Goal: Contribute content: Contribute content

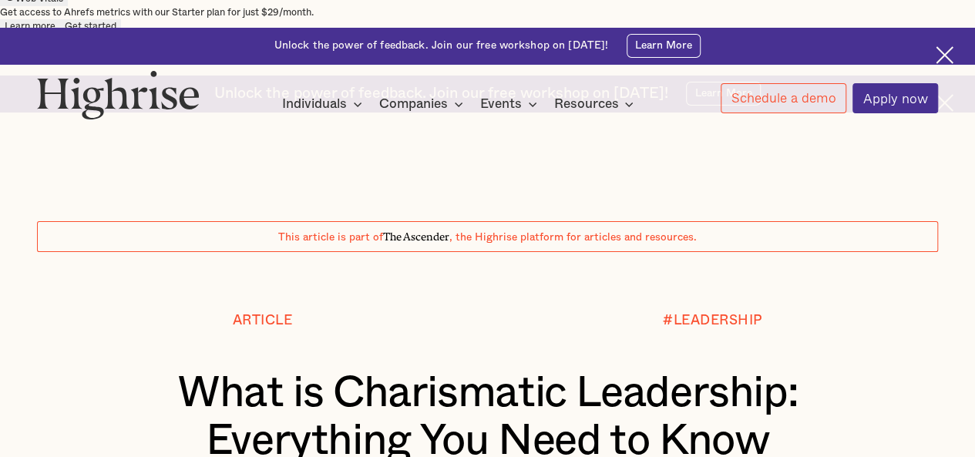
scroll to position [62, 0]
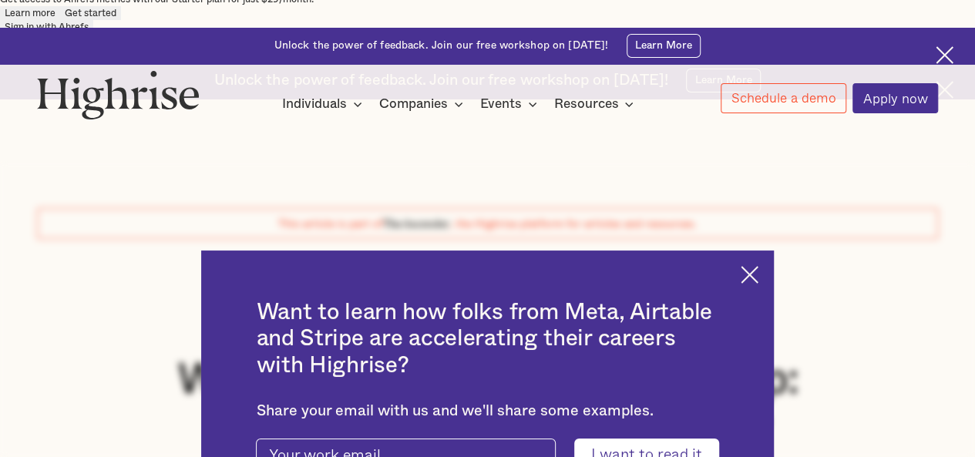
click at [758, 266] on img at bounding box center [750, 275] width 18 height 18
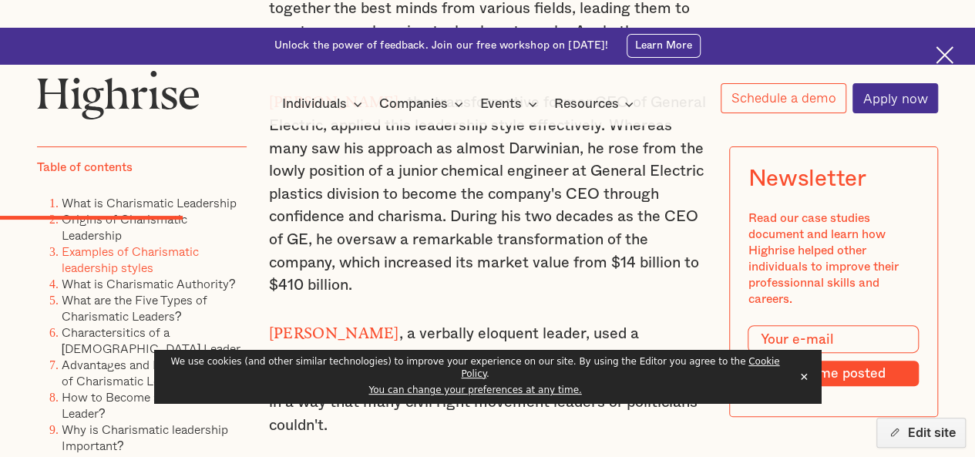
scroll to position [2977, 0]
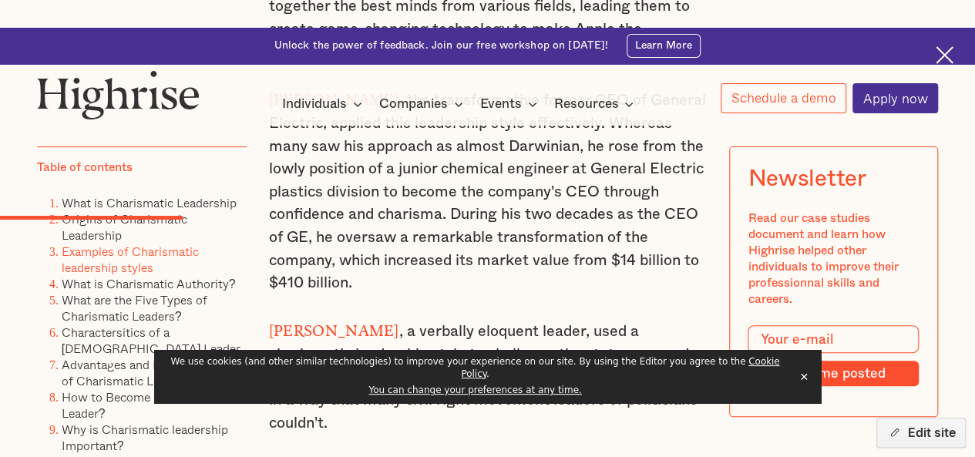
click at [801, 388] on button "✕" at bounding box center [804, 376] width 22 height 23
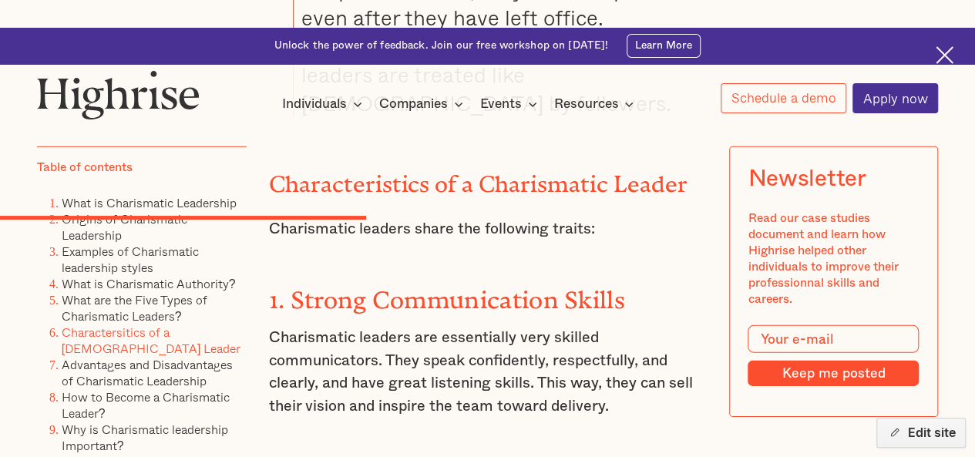
scroll to position [5122, 0]
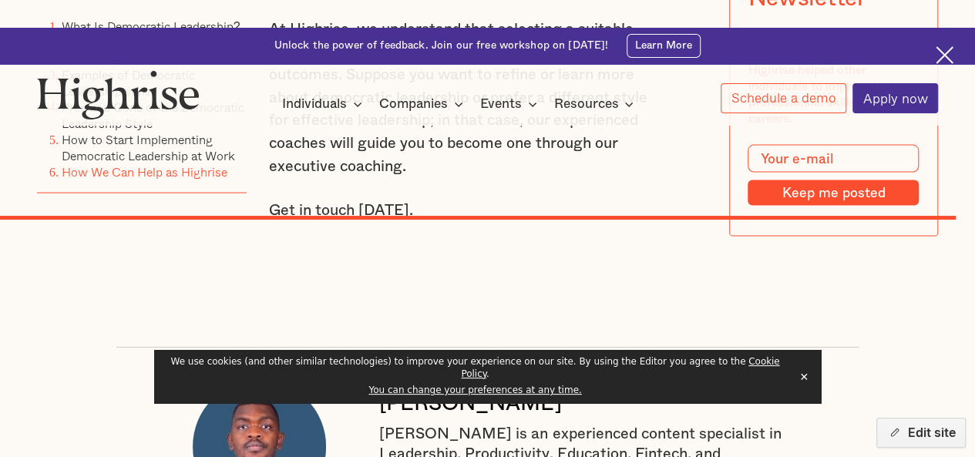
scroll to position [10019, 0]
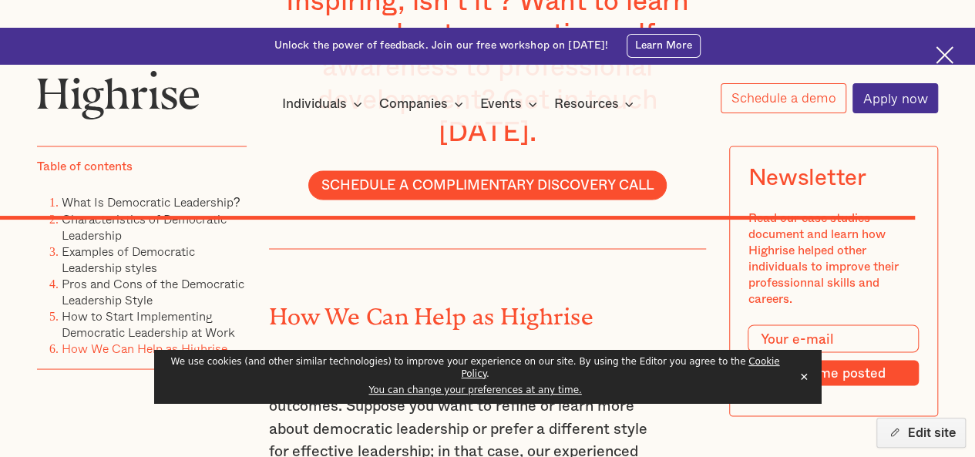
click at [806, 388] on button "✕" at bounding box center [804, 376] width 22 height 23
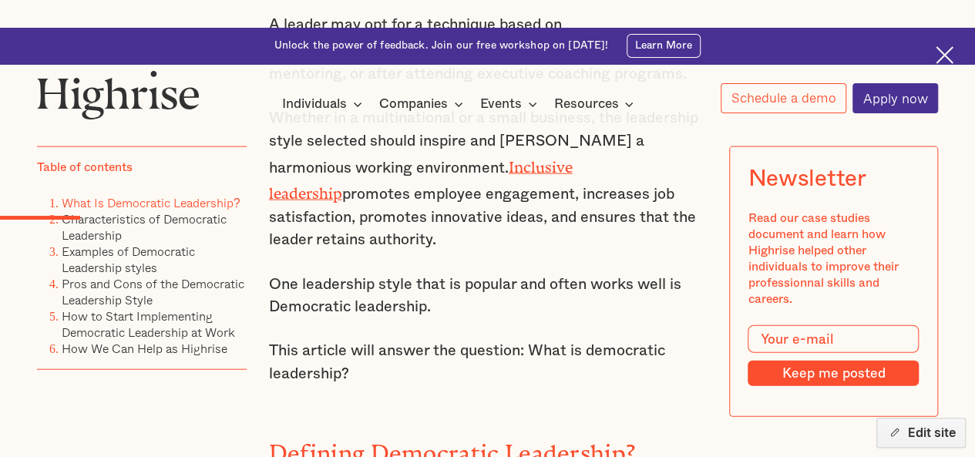
scroll to position [1659, 0]
click at [368, 441] on strong "Defining Democratic Leadership?" at bounding box center [452, 448] width 366 height 15
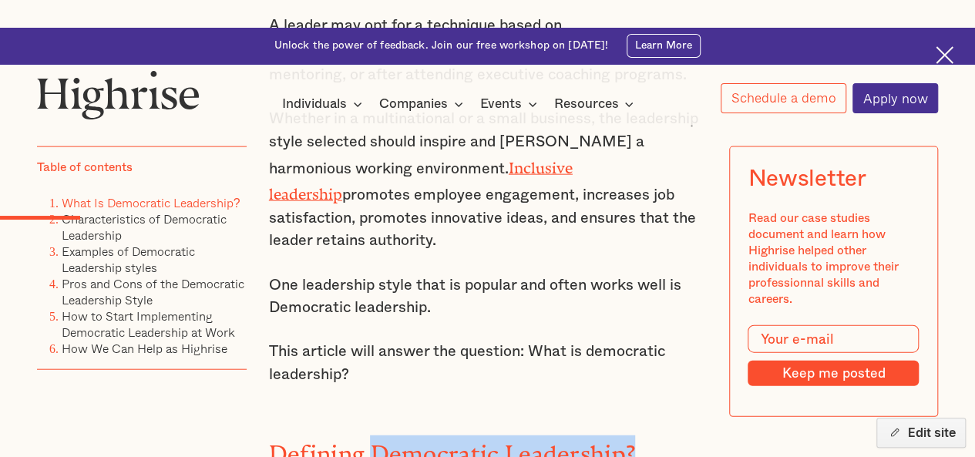
drag, startPoint x: 520, startPoint y: 281, endPoint x: 661, endPoint y: 278, distance: 141.0
click at [661, 435] on h2 "Defining Democratic Leadership?" at bounding box center [488, 448] width 438 height 26
copy strong "Democratic Leadership?"
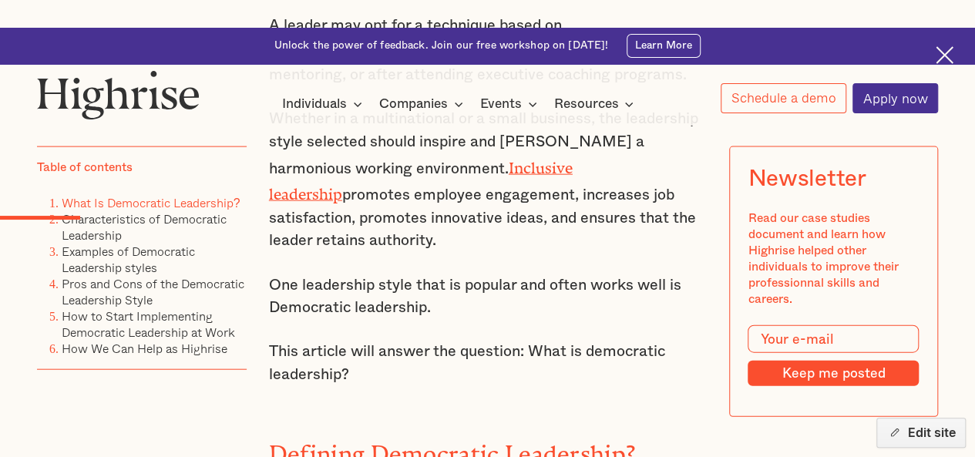
click at [334, 441] on strong "Defining Democratic Leadership?" at bounding box center [452, 448] width 366 height 15
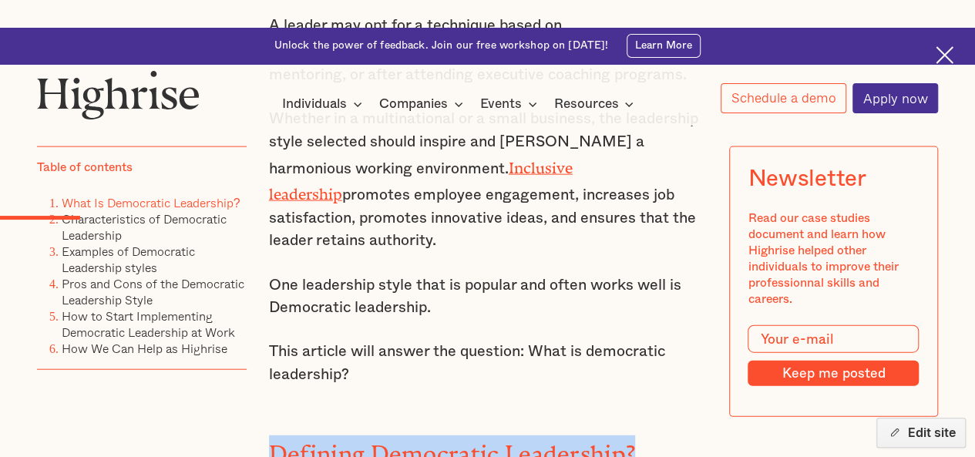
drag, startPoint x: 334, startPoint y: 290, endPoint x: 627, endPoint y: 282, distance: 293.0
click at [627, 441] on strong "Defining Democratic Leadership?" at bounding box center [452, 448] width 366 height 15
copy strong "Defining Democratic Leadership?"
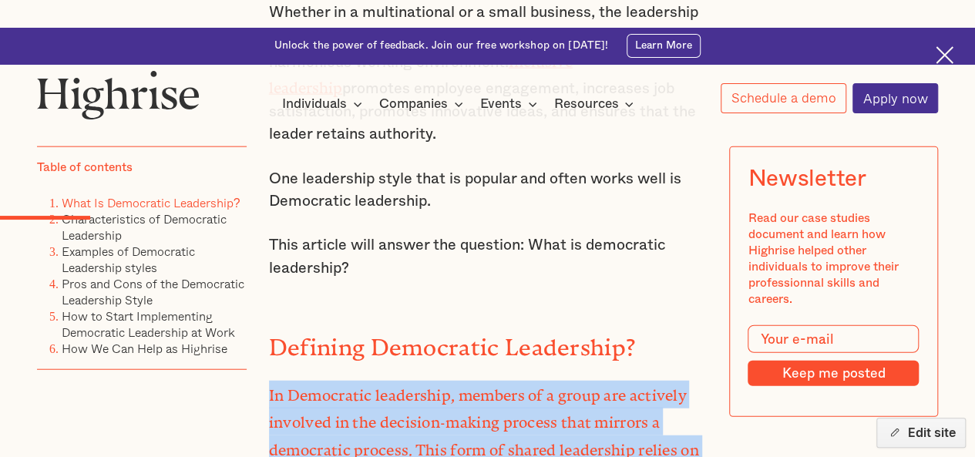
drag, startPoint x: 629, startPoint y: 307, endPoint x: 265, endPoint y: 235, distance: 370.9
copy p "In Democratic leadership, members of a group are actively involved in the decis…"
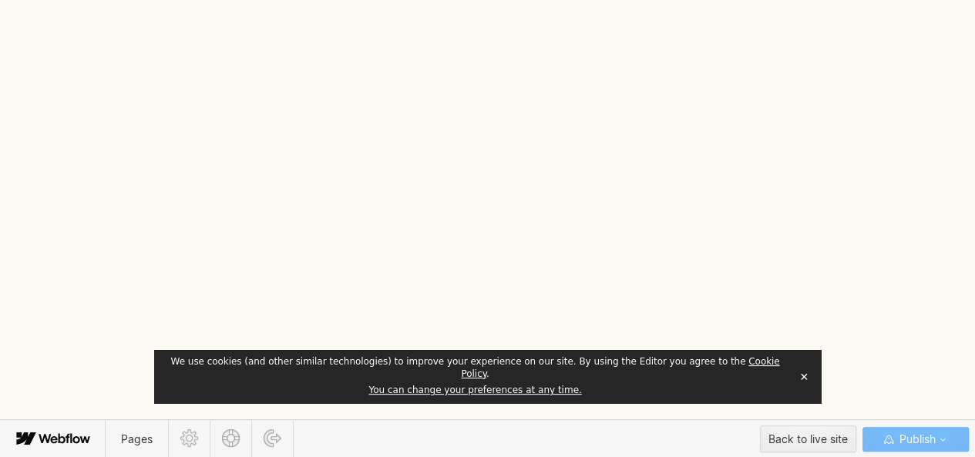
click at [806, 388] on button "✕" at bounding box center [804, 376] width 22 height 23
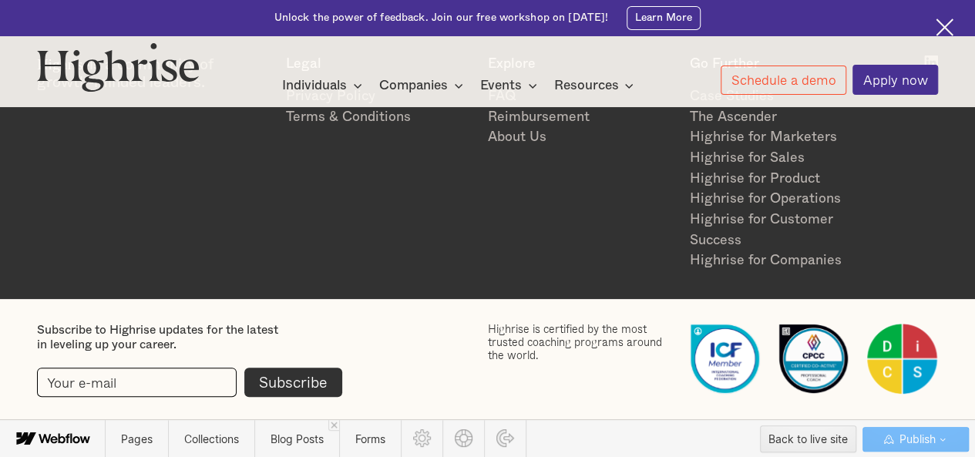
scroll to position [3012, 0]
click at [291, 442] on span "Blog Posts" at bounding box center [297, 438] width 53 height 13
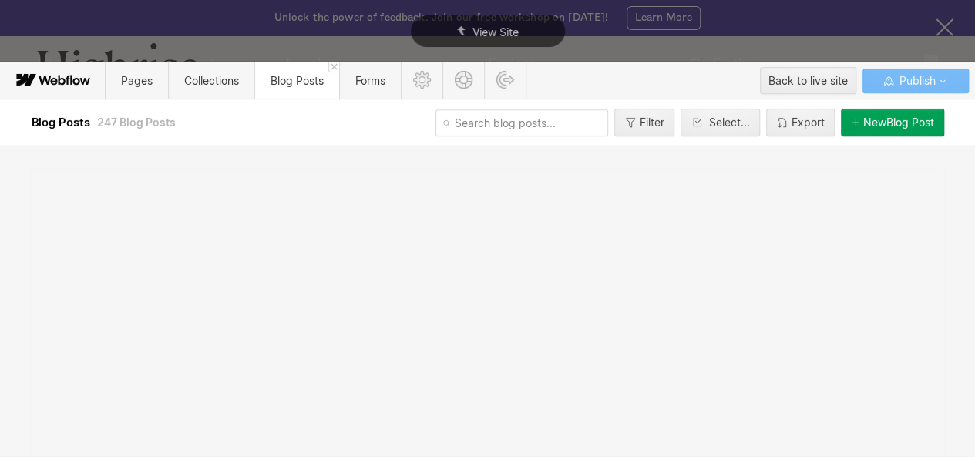
scroll to position [0, 0]
click at [482, 120] on input "text" at bounding box center [521, 122] width 173 height 27
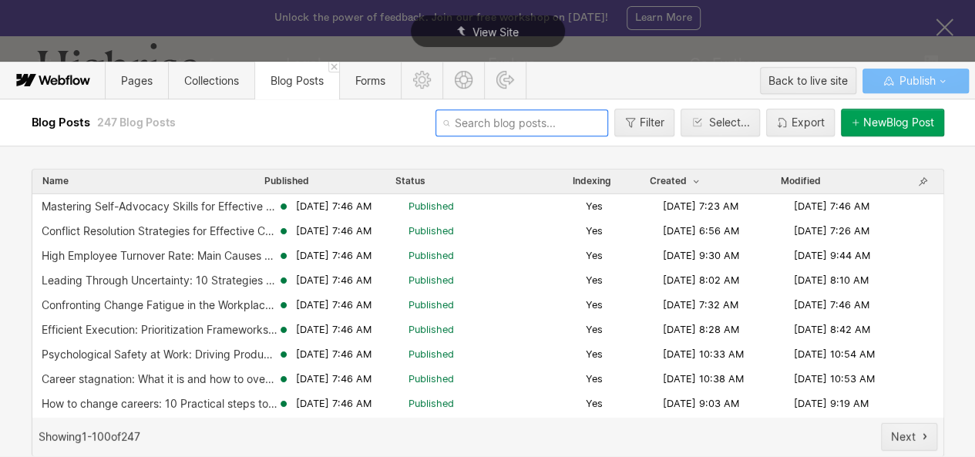
paste input "what-is-democratic-leadership"
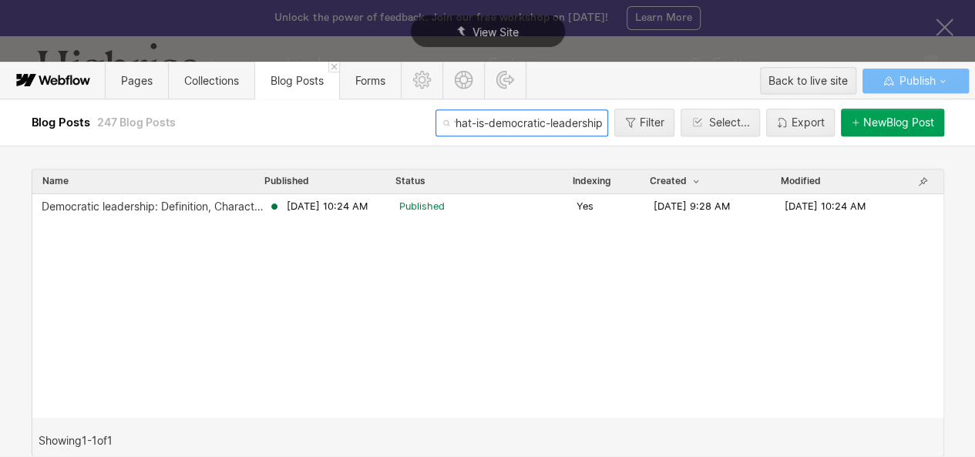
type input "what-is-democratic-leadership"
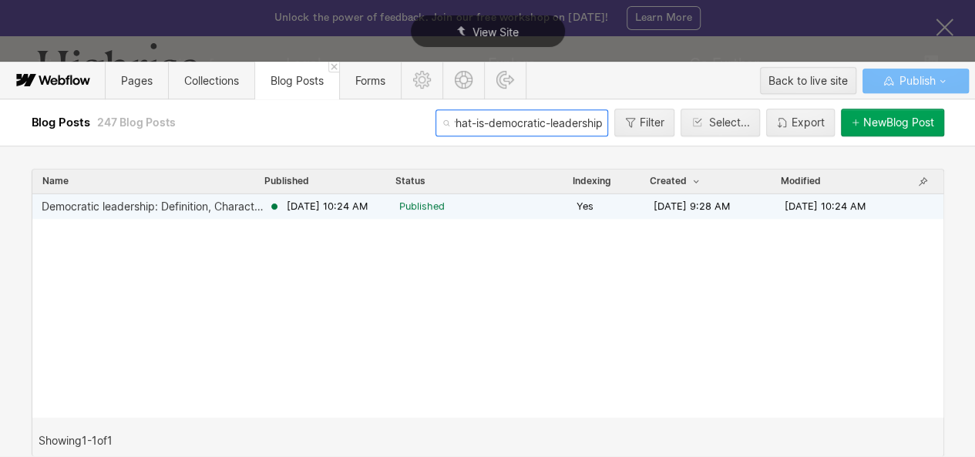
click at [416, 210] on span "Published" at bounding box center [421, 207] width 45 height 14
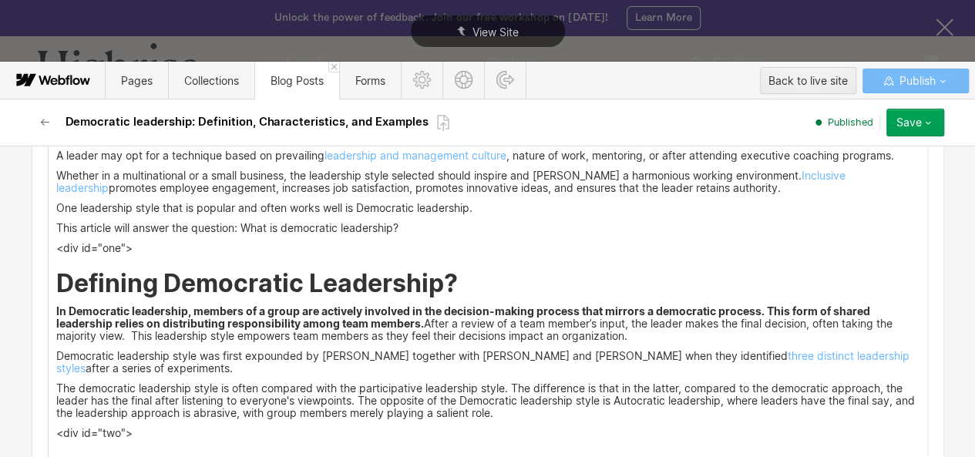
scroll to position [1627, 0]
click at [452, 277] on h2 "Defining Democratic Leadership?" at bounding box center [487, 282] width 863 height 28
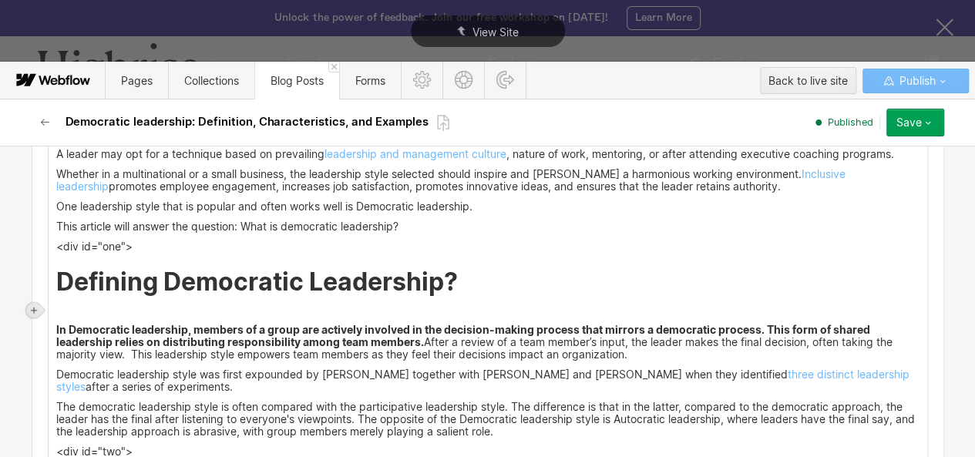
click at [36, 314] on icon at bounding box center [33, 310] width 9 height 9
click at [52, 314] on div at bounding box center [63, 310] width 29 height 24
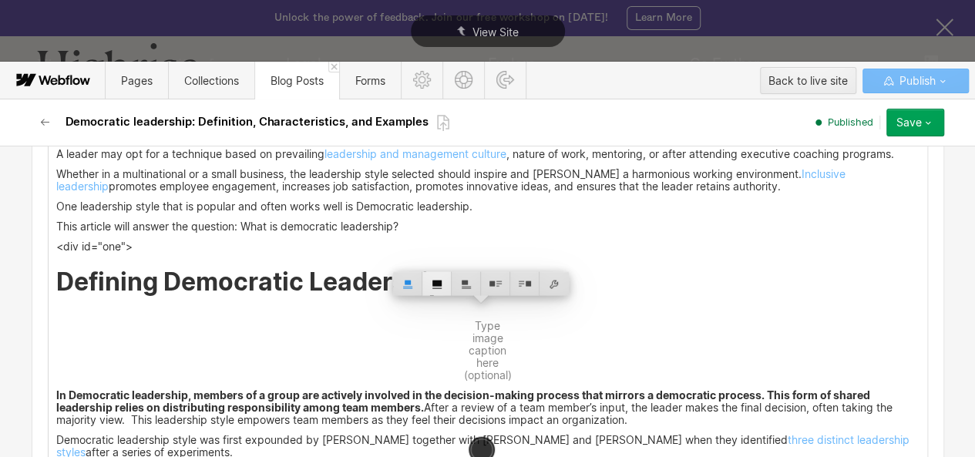
click at [441, 289] on div at bounding box center [436, 284] width 29 height 24
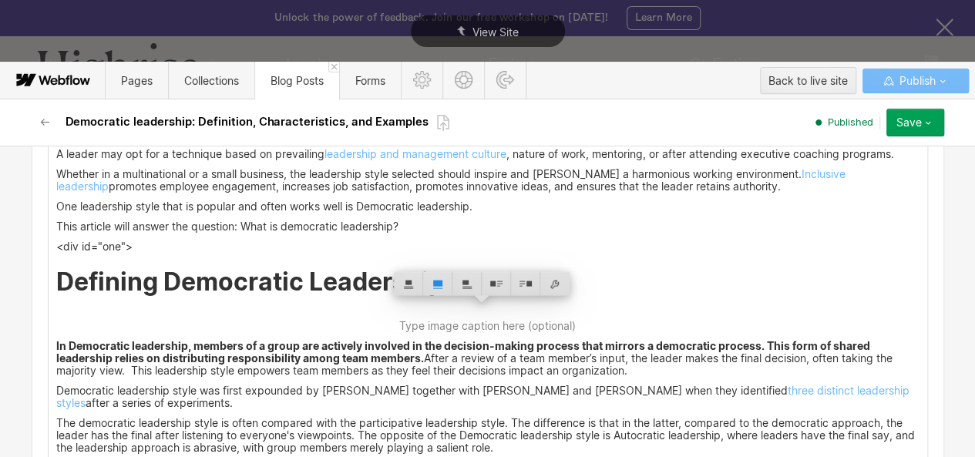
click at [171, 281] on strong "Defining Democratic Leadership?" at bounding box center [257, 282] width 402 height 30
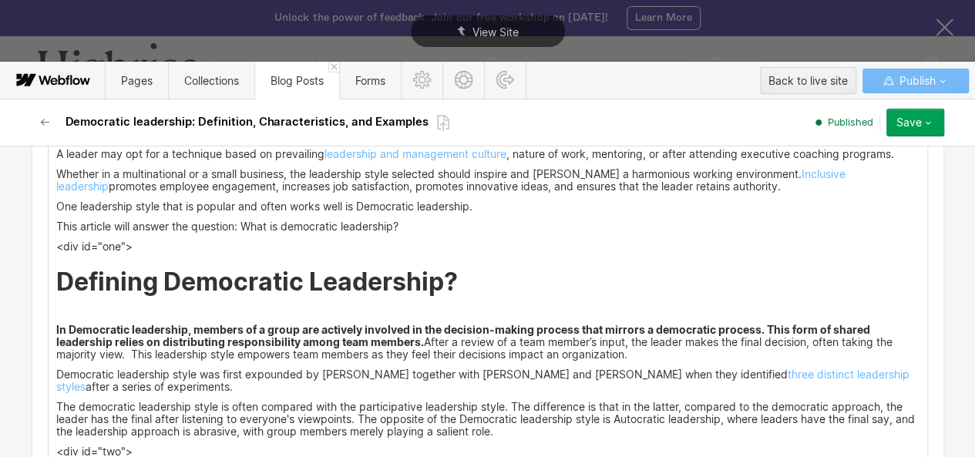
drag, startPoint x: 171, startPoint y: 281, endPoint x: 337, endPoint y: 285, distance: 165.7
click at [337, 285] on strong "Defining Democratic Leadership?" at bounding box center [257, 282] width 402 height 30
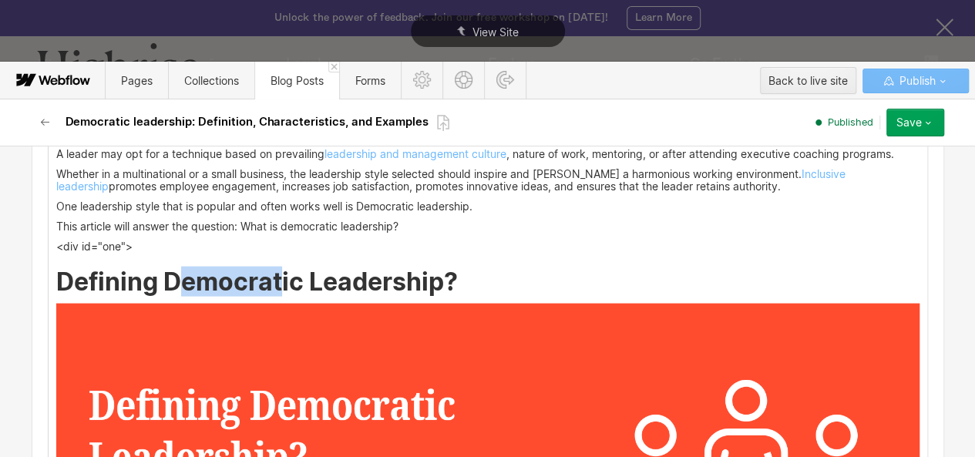
drag, startPoint x: 337, startPoint y: 285, endPoint x: 278, endPoint y: 286, distance: 58.6
click at [278, 286] on strong "Defining Democratic Leadership?" at bounding box center [257, 282] width 402 height 30
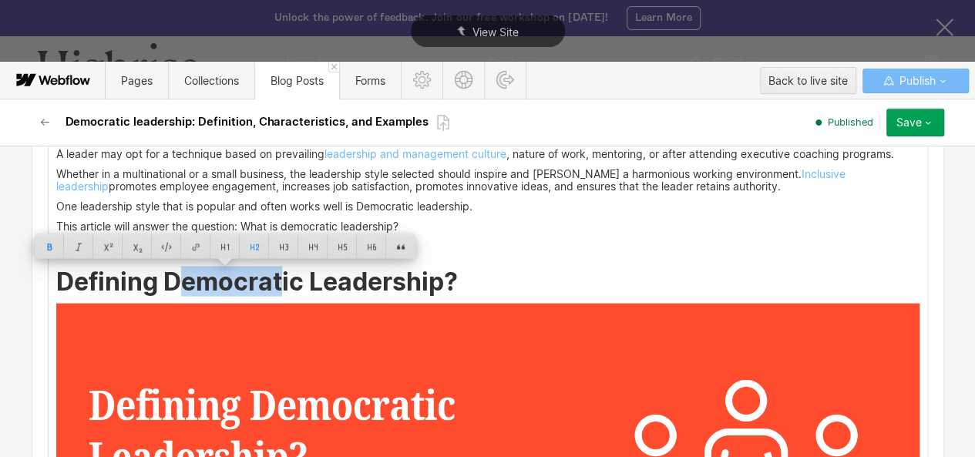
click at [278, 286] on strong "Defining Democratic Leadership?" at bounding box center [257, 282] width 402 height 30
drag, startPoint x: 278, startPoint y: 286, endPoint x: 334, endPoint y: 281, distance: 56.4
click at [334, 281] on strong "Defining Democratic Leadership?" at bounding box center [257, 282] width 402 height 30
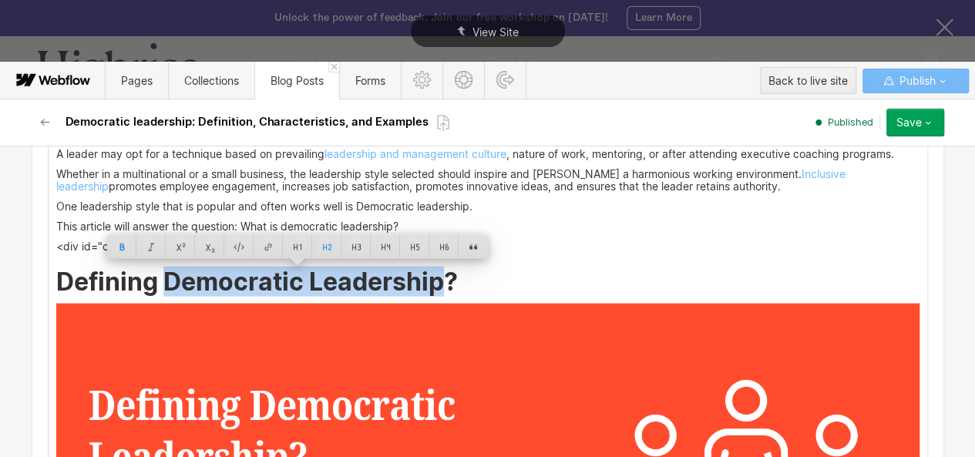
copy strong "Democratic Leadership"
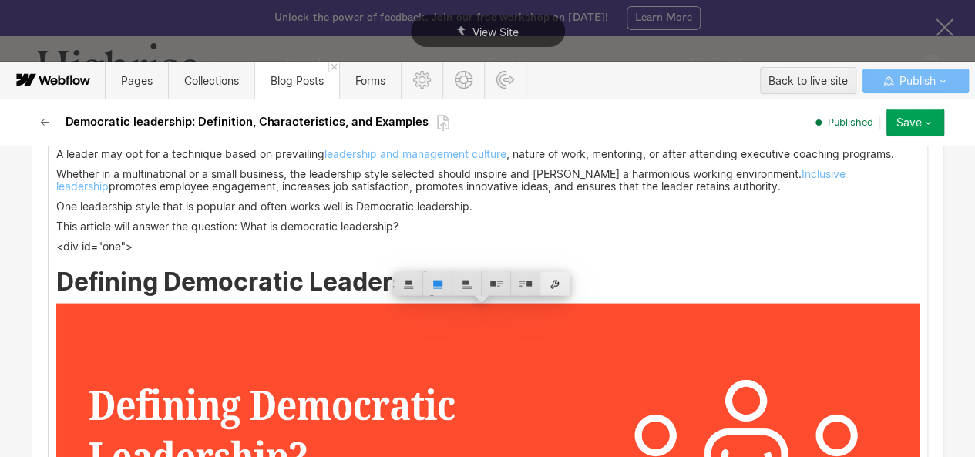
click at [559, 280] on div at bounding box center [554, 284] width 29 height 24
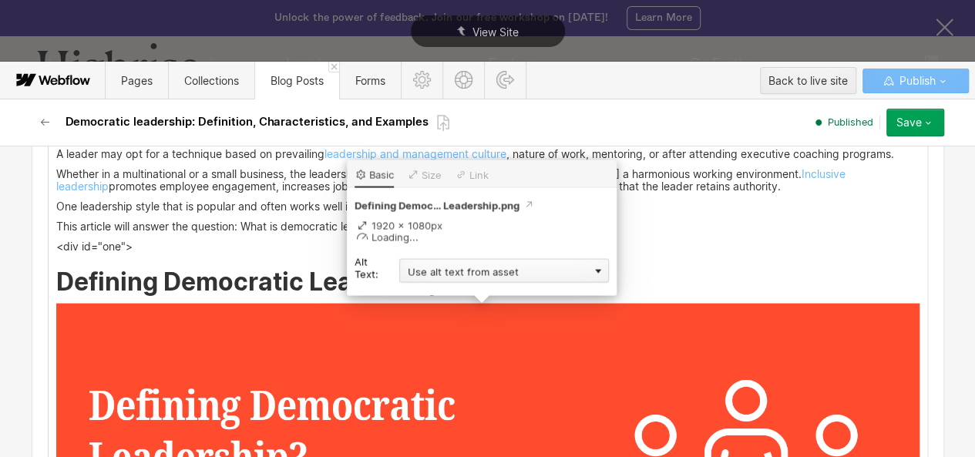
click at [539, 281] on div "Use alt text from asset" at bounding box center [504, 271] width 210 height 24
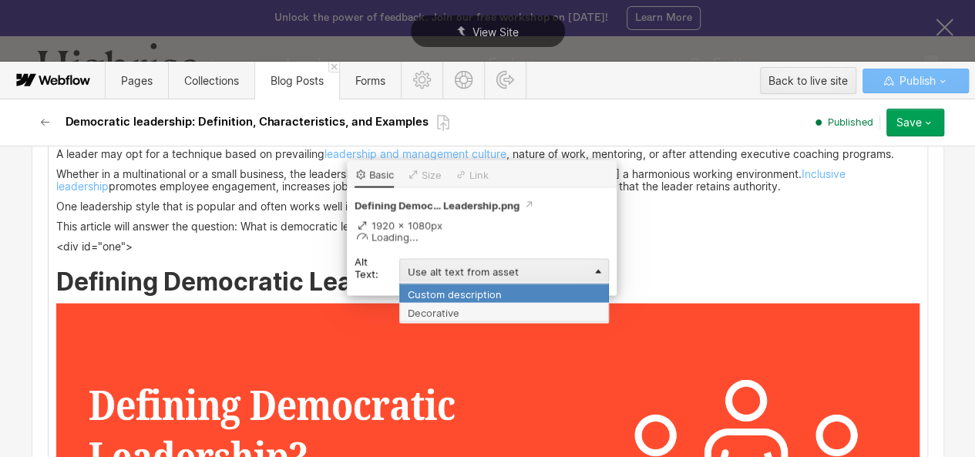
click at [511, 291] on div "Custom description" at bounding box center [504, 293] width 210 height 19
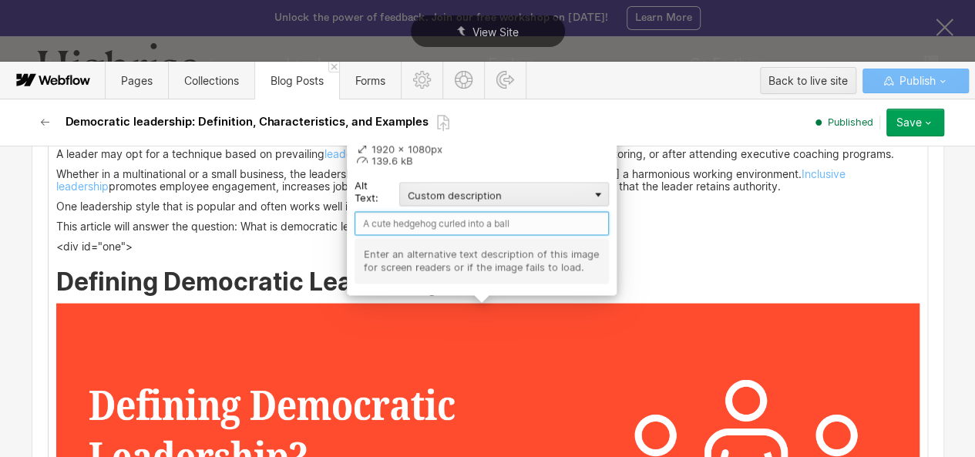
click at [435, 232] on input "text" at bounding box center [482, 224] width 254 height 24
paste input "Democratic Leadership"
type input "Democratic Leadership"
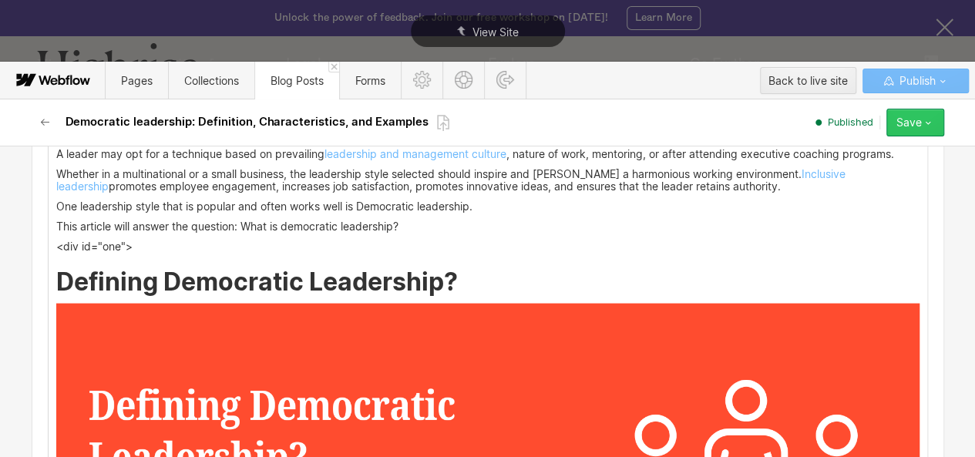
click at [926, 125] on icon "button" at bounding box center [928, 122] width 12 height 12
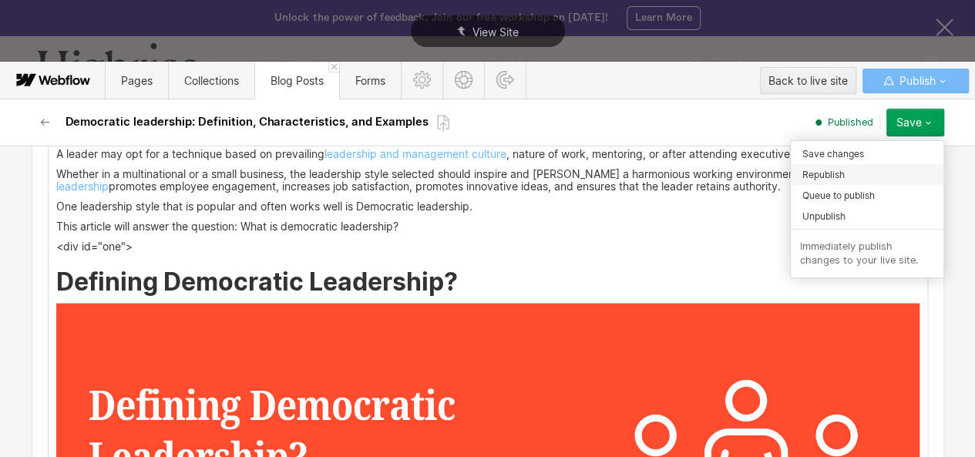
click at [852, 170] on div "Republish" at bounding box center [867, 174] width 153 height 21
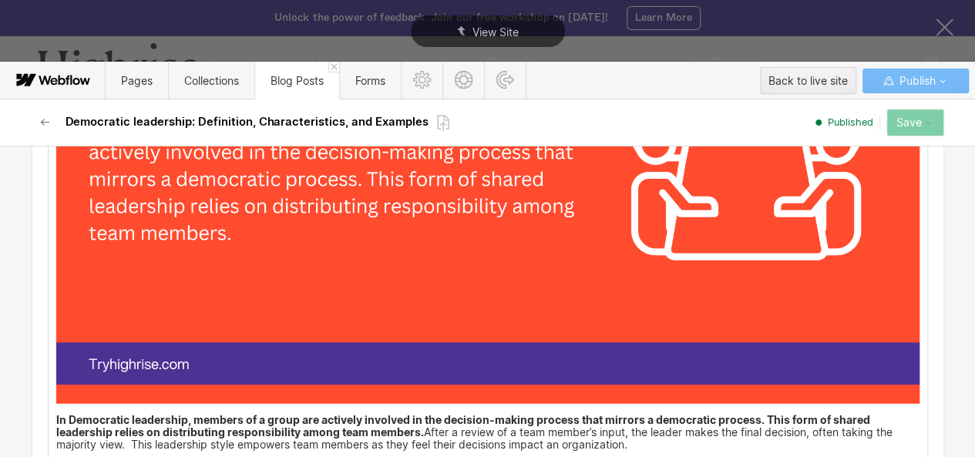
scroll to position [2016, 0]
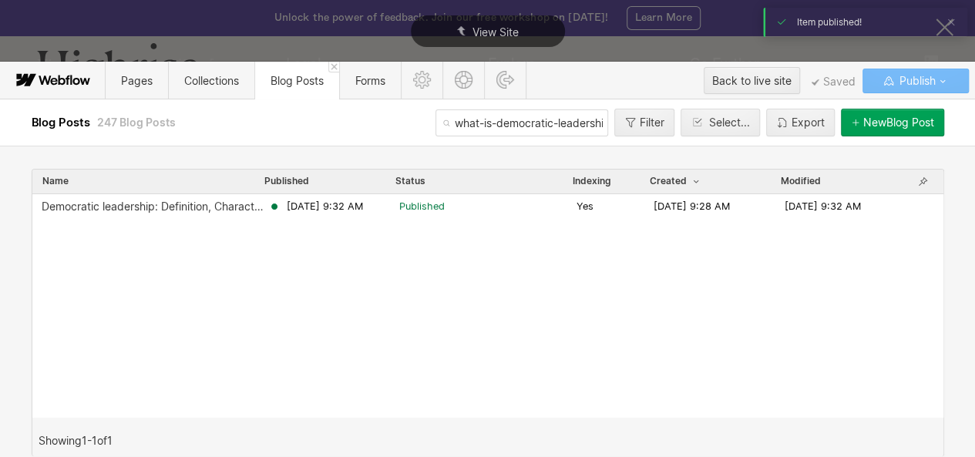
click at [459, 132] on input "what-is-democratic-leadership" at bounding box center [521, 122] width 173 height 27
paste input "coachability-how-to-be-coachable-10-tips"
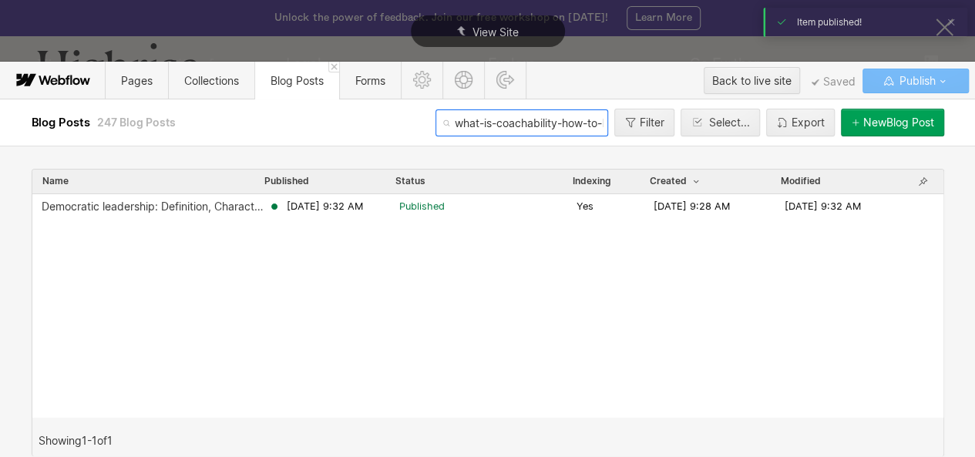
scroll to position [0, 113]
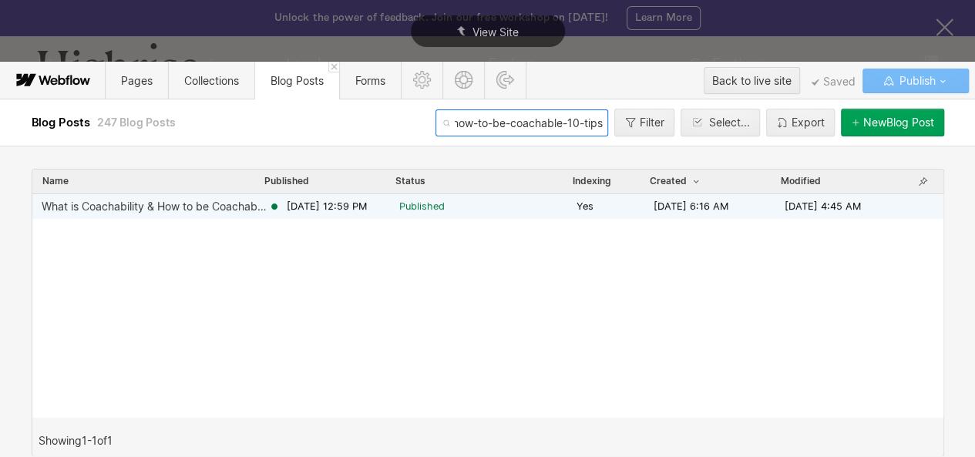
type input "what-is-coachability-how-to-be-coachable-10-tips"
click at [656, 207] on span "May 30, 2023 6:16 AM" at bounding box center [691, 207] width 75 height 14
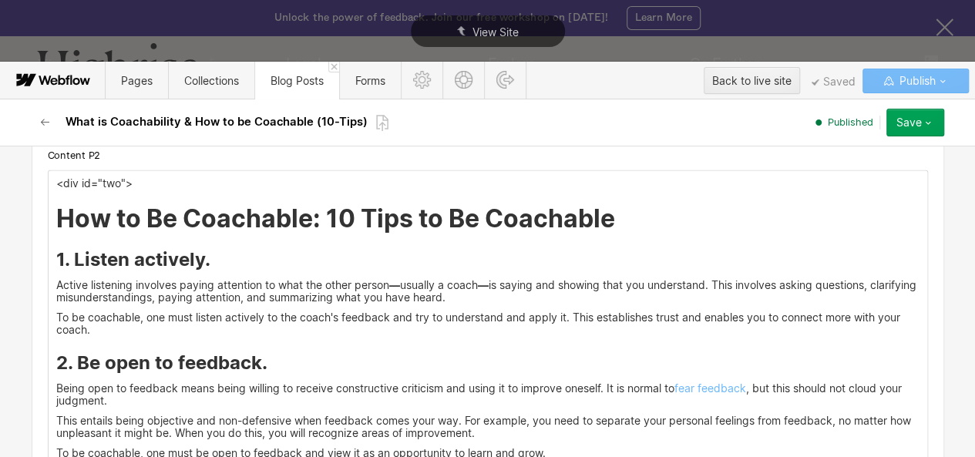
scroll to position [2187, 0]
click at [612, 217] on h2 "How to Be Coachable: 10 Tips to Be Coachable" at bounding box center [487, 218] width 863 height 28
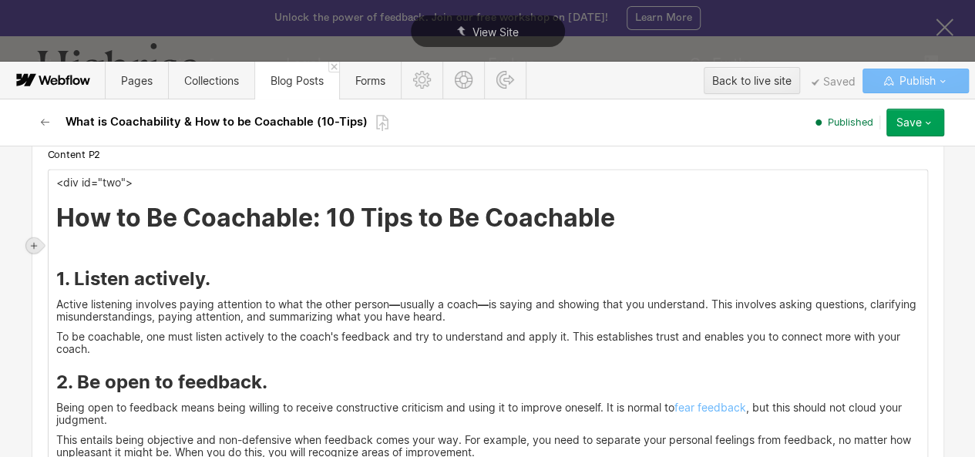
click at [40, 247] on div at bounding box center [33, 245] width 15 height 15
click at [57, 249] on div at bounding box center [63, 246] width 29 height 24
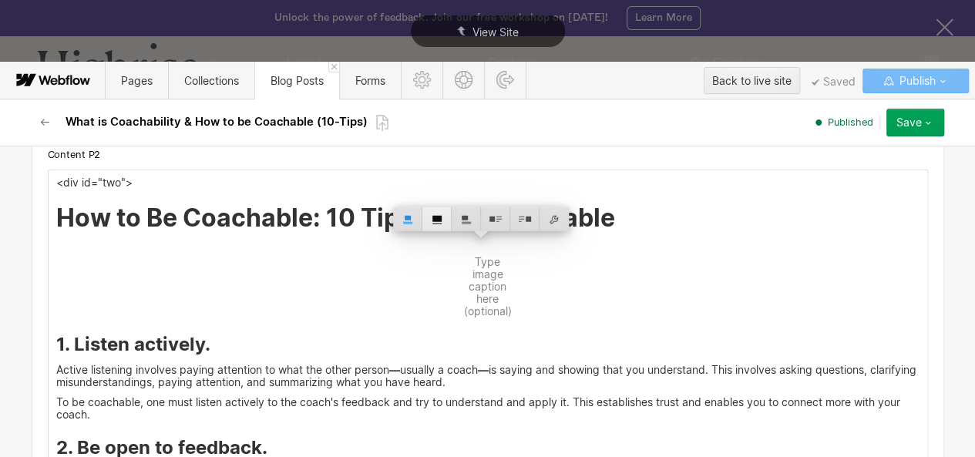
click at [425, 215] on div at bounding box center [436, 219] width 29 height 24
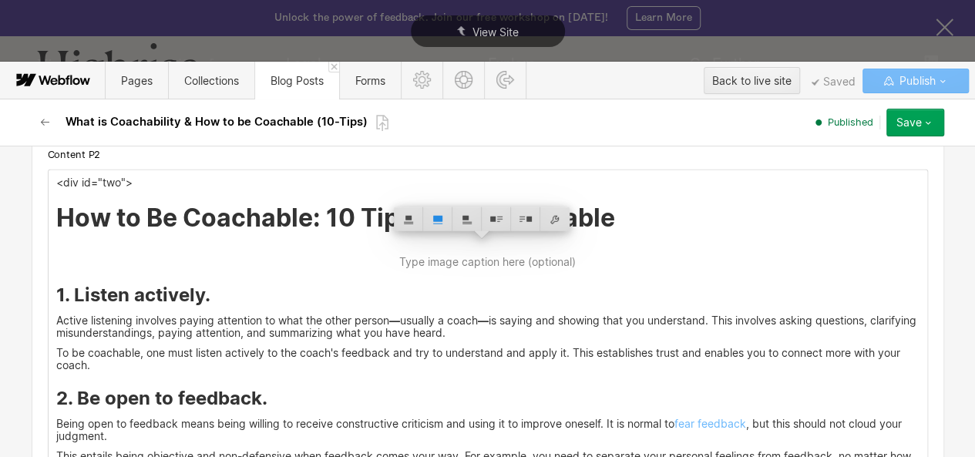
click at [74, 220] on h2 "How to Be Coachable: 10 Tips to Be Coachable" at bounding box center [487, 218] width 863 height 28
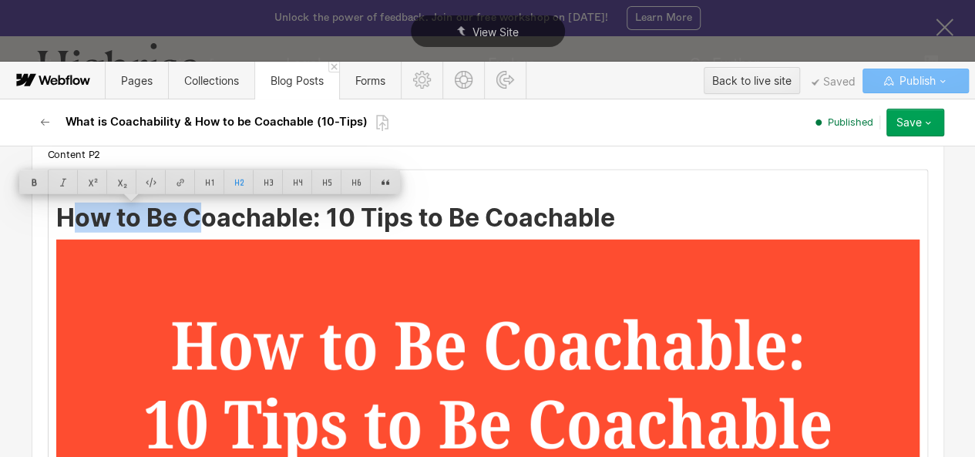
drag, startPoint x: 74, startPoint y: 220, endPoint x: 197, endPoint y: 215, distance: 123.4
click at [197, 215] on h2 "How to Be Coachable: 10 Tips to Be Coachable" at bounding box center [487, 218] width 863 height 28
click at [203, 217] on h2 "How to Be Coachable: 10 Tips to Be Coachable" at bounding box center [487, 218] width 863 height 28
drag, startPoint x: 129, startPoint y: 221, endPoint x: 92, endPoint y: 221, distance: 37.8
click at [92, 221] on h2 "How to Be Coachable: 10 Tips to Be Coachable" at bounding box center [487, 218] width 863 height 28
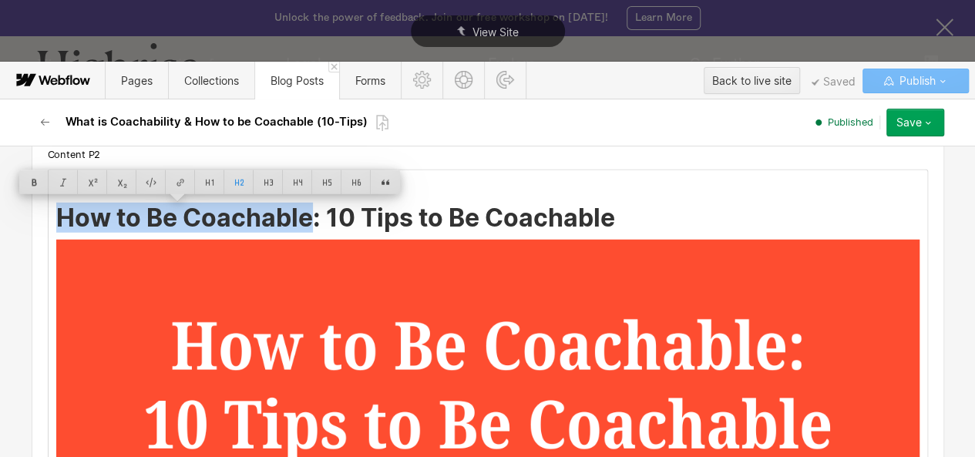
copy h2 "How to Be Coachable"
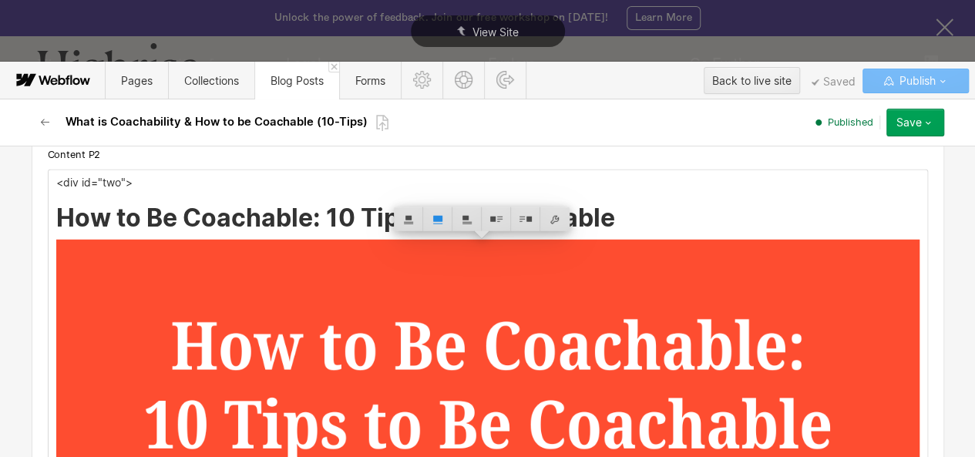
click at [592, 216] on h2 "How to Be Coachable: 10 Tips to Be Coachable" at bounding box center [487, 218] width 863 height 28
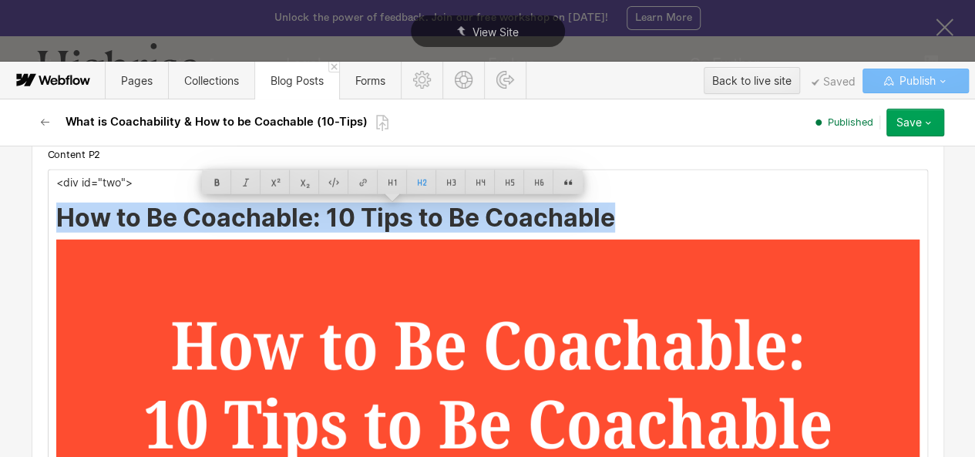
drag, startPoint x: 592, startPoint y: 216, endPoint x: 68, endPoint y: 223, distance: 524.1
click at [68, 223] on h2 "How to Be Coachable: 10 Tips to Be Coachable" at bounding box center [487, 218] width 863 height 28
copy h2 "How to Be Coachable: 10 Tips to Be Coachable"
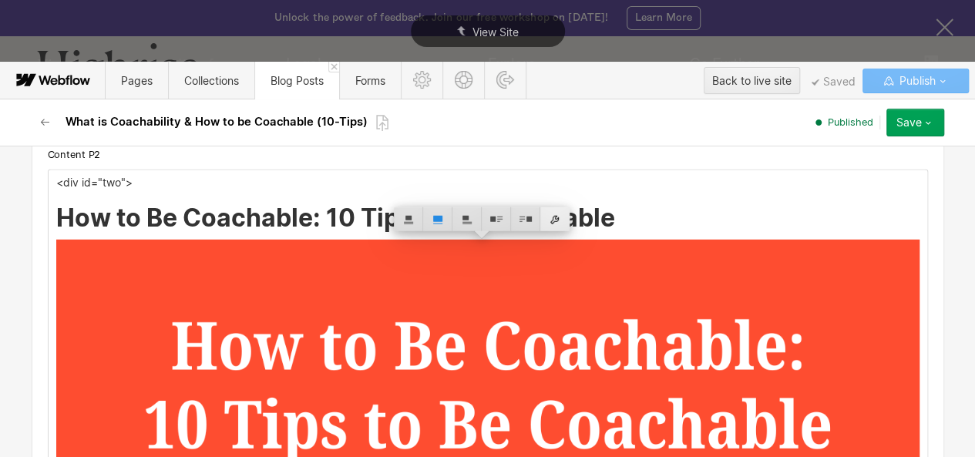
click at [544, 223] on div at bounding box center [554, 219] width 29 height 24
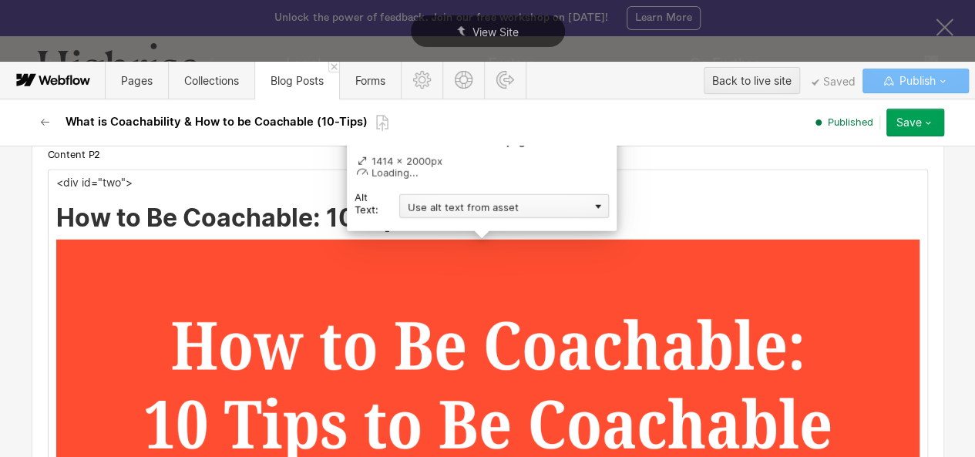
click at [532, 209] on div "Use alt text from asset" at bounding box center [504, 206] width 210 height 24
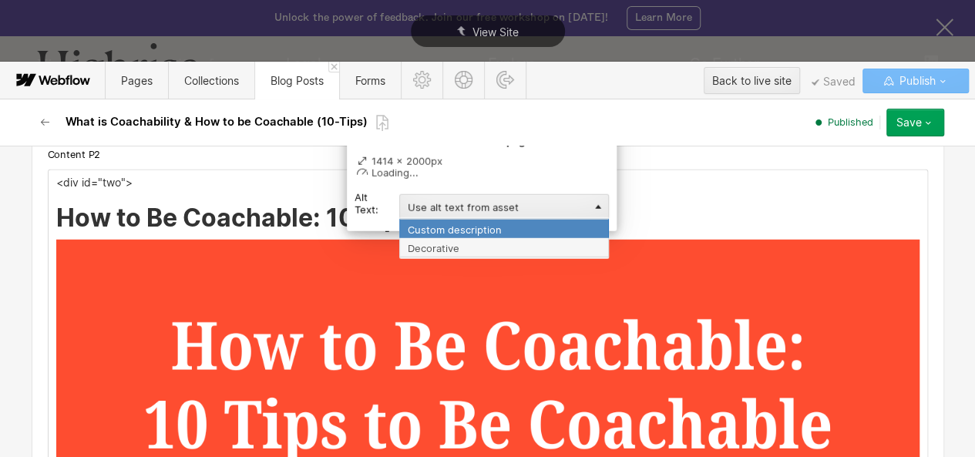
click at [477, 231] on div "Custom description" at bounding box center [504, 228] width 210 height 19
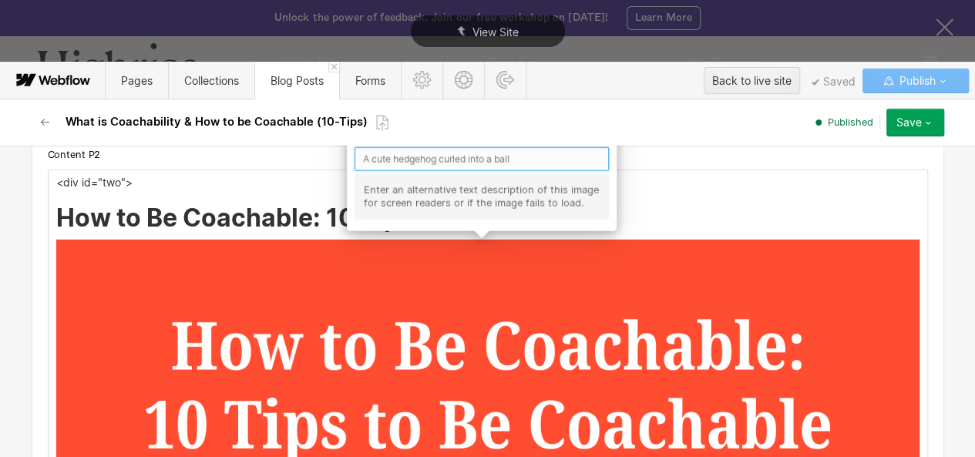
click at [393, 167] on input "text" at bounding box center [482, 159] width 254 height 24
paste input "How to Be Coachable: 10 Tips to Be Coachable"
type input "How to Be Coachable: 10 Tips to Be Coachable"
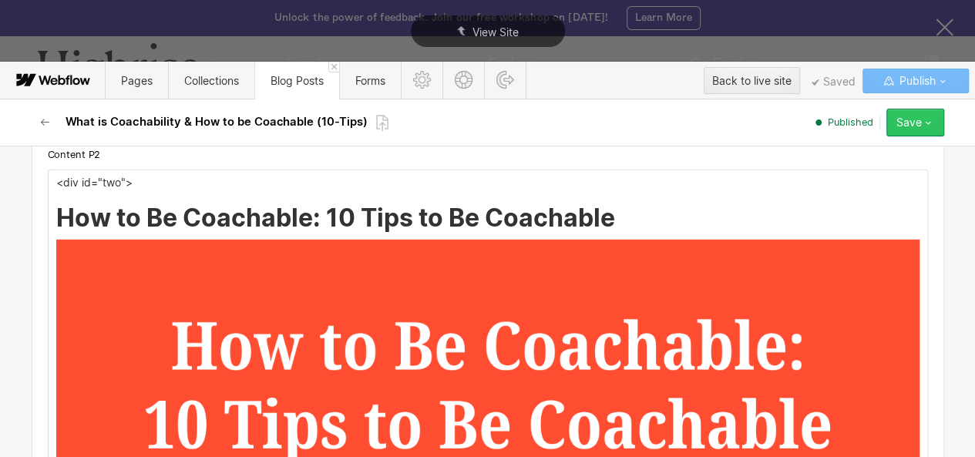
click at [926, 121] on icon "button" at bounding box center [928, 122] width 12 height 12
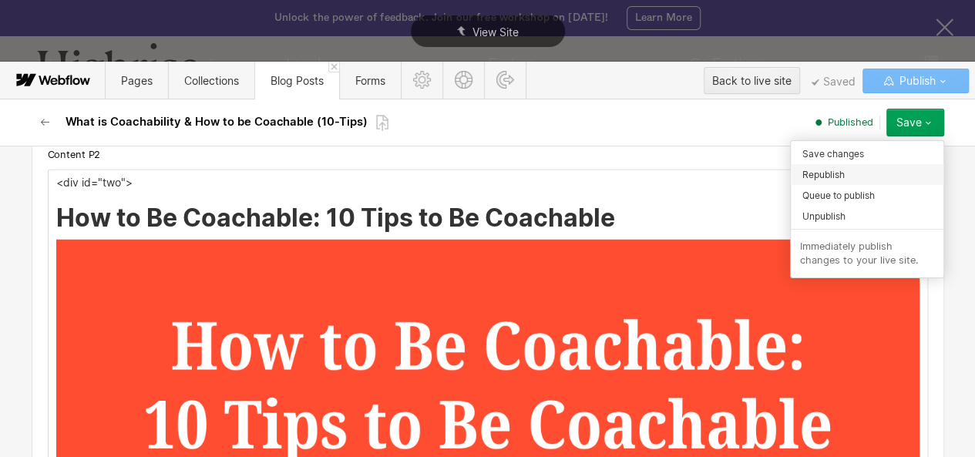
click at [846, 165] on div "Republish" at bounding box center [867, 174] width 153 height 21
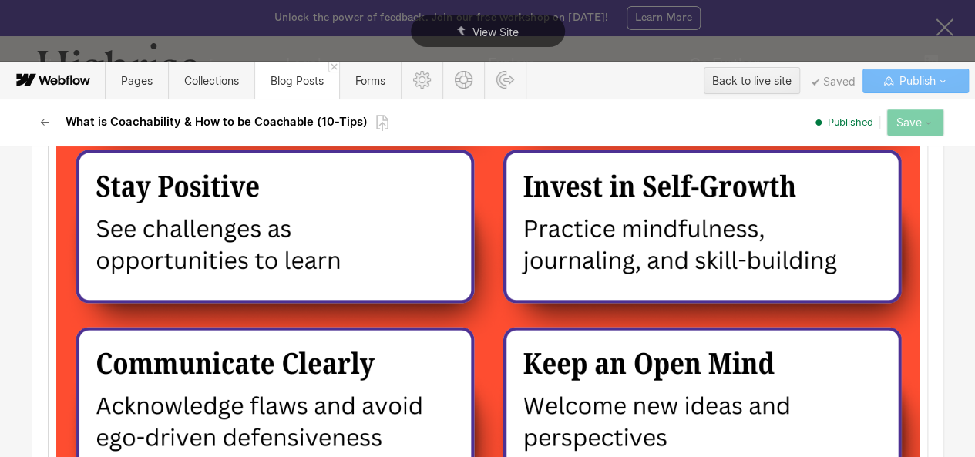
scroll to position [2932, 0]
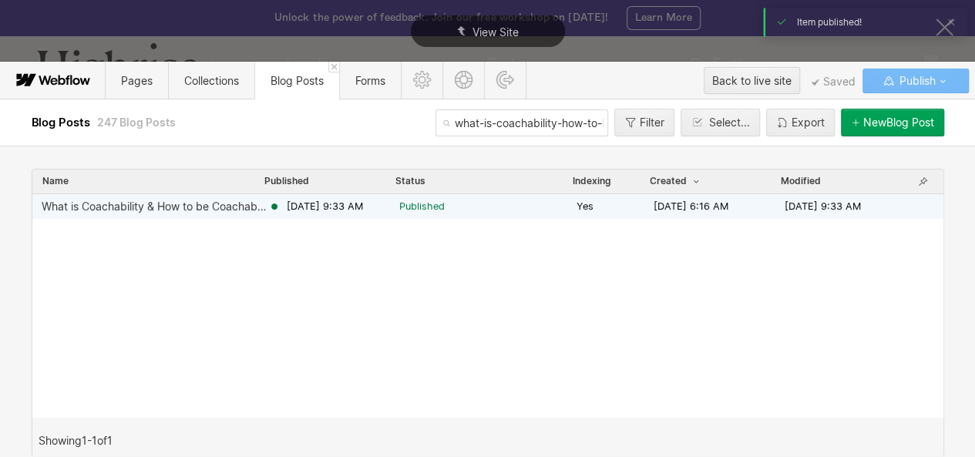
click at [176, 204] on div "What is Coachability & How to be Coachable (10-Tips)" at bounding box center [155, 206] width 227 height 12
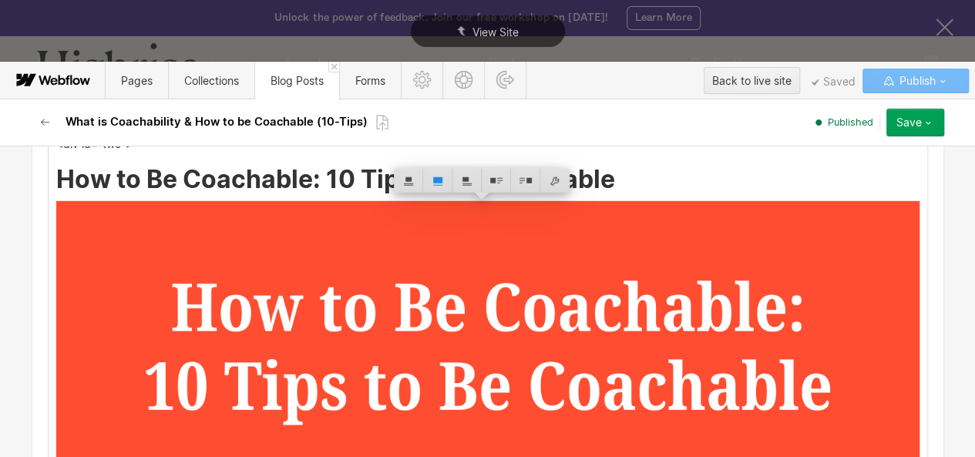
scroll to position [2226, 0]
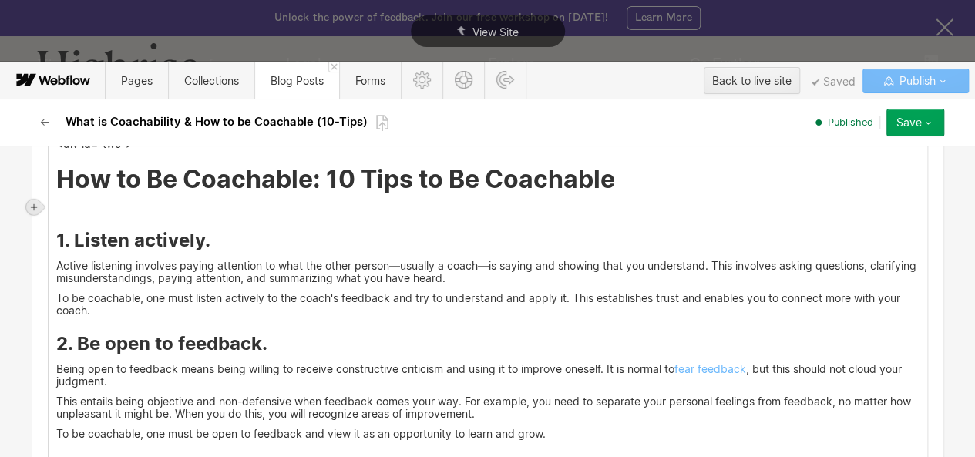
click at [37, 210] on icon at bounding box center [33, 207] width 9 height 9
click at [70, 213] on div at bounding box center [63, 207] width 29 height 24
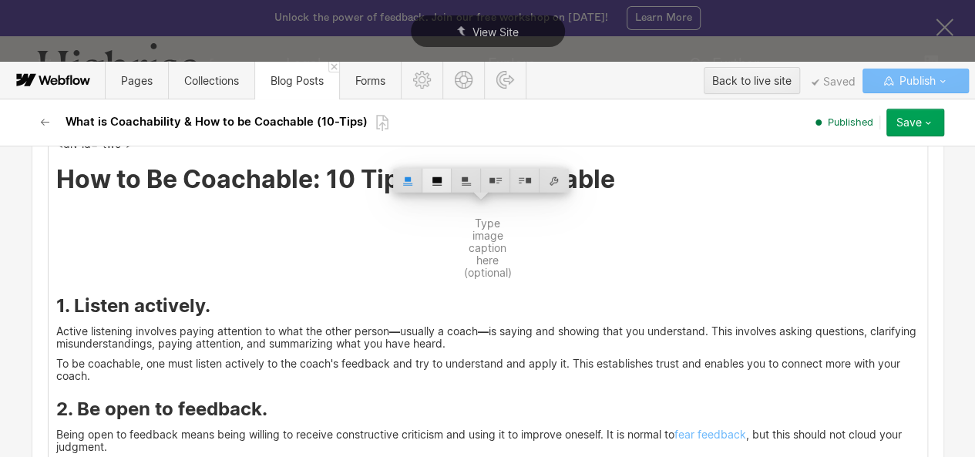
click at [438, 183] on div at bounding box center [436, 181] width 29 height 24
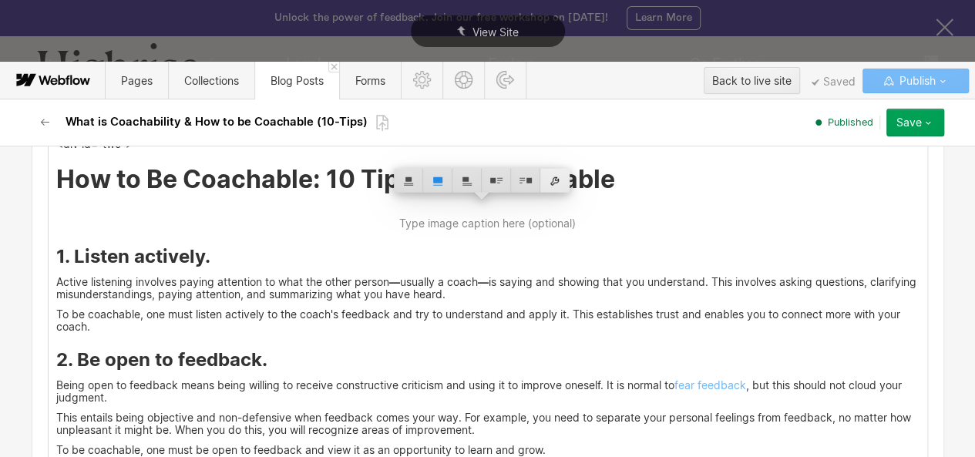
click at [556, 183] on div at bounding box center [554, 181] width 29 height 24
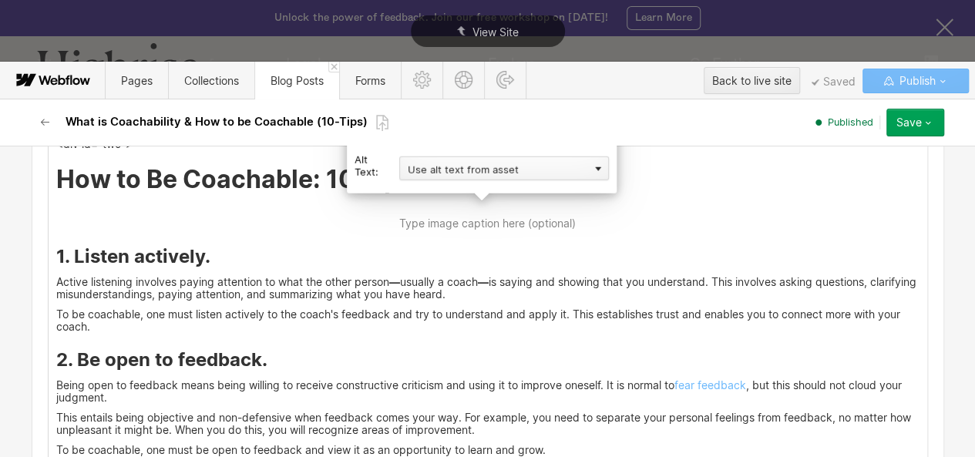
click at [461, 180] on div "Use alt text from asset" at bounding box center [504, 168] width 210 height 24
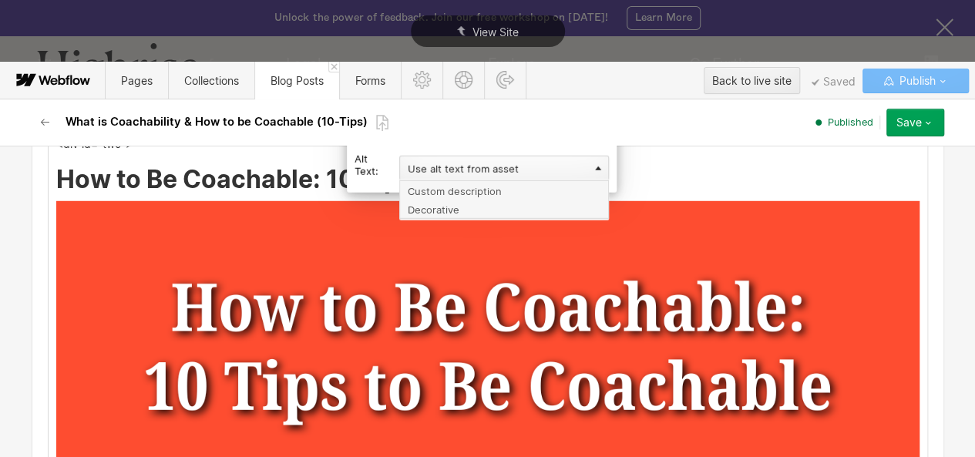
scroll to position [2107, 0]
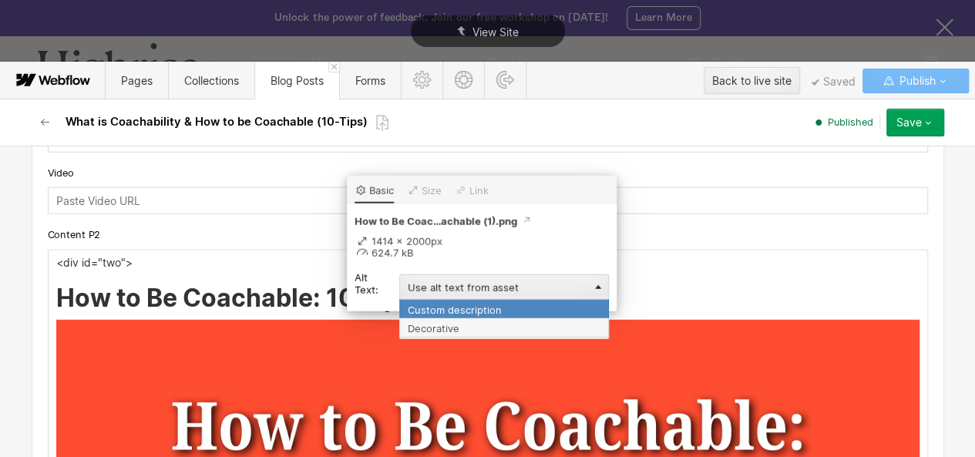
click at [479, 314] on div "Custom description" at bounding box center [504, 308] width 210 height 19
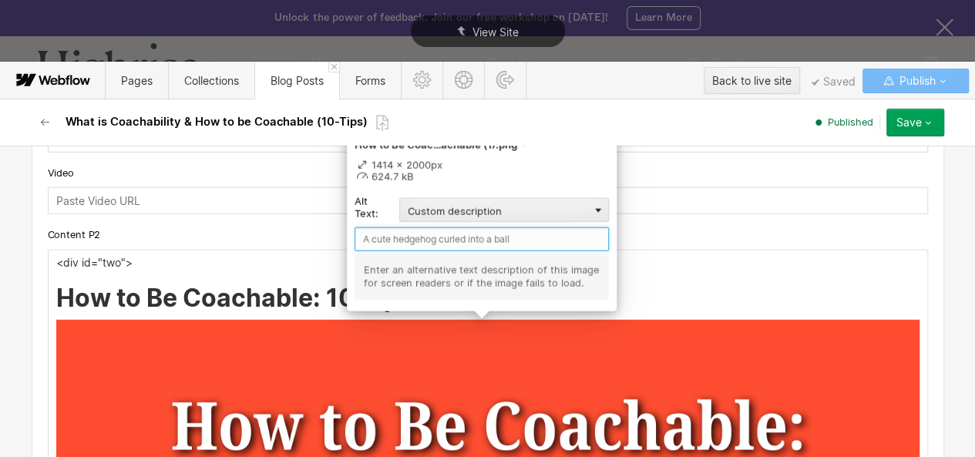
click at [444, 238] on input "text" at bounding box center [482, 239] width 254 height 24
paste input "How to Be Coachable: 10 Tips to Be Coachable"
type input "How to Be Coachable: 10 Tips to Be Coachable"
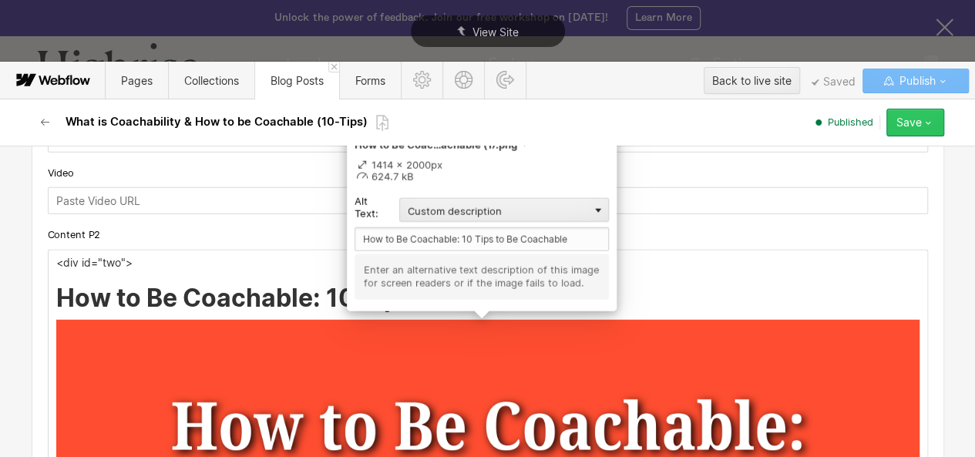
click at [926, 120] on icon "button" at bounding box center [928, 122] width 12 height 12
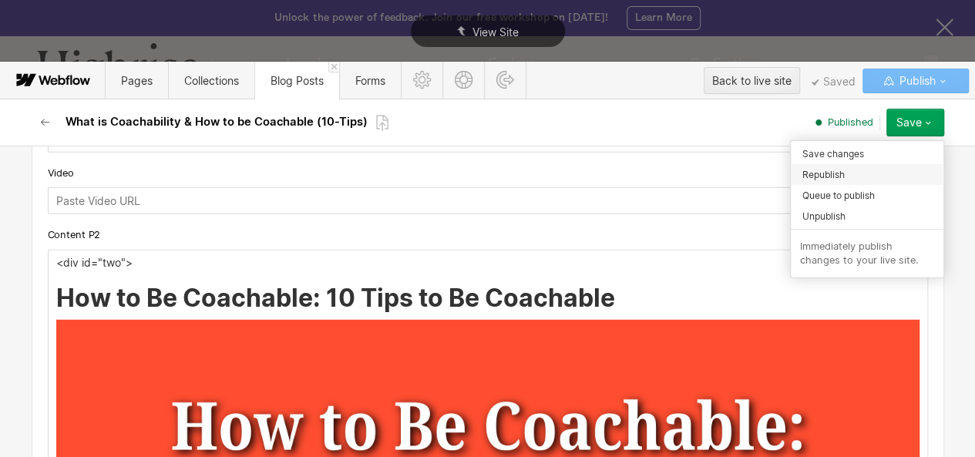
click at [845, 170] on div "Republish" at bounding box center [867, 174] width 153 height 21
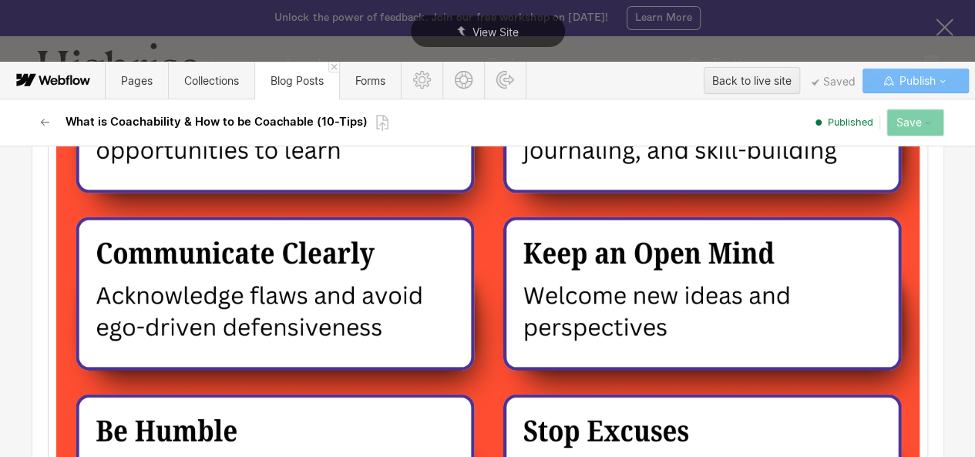
scroll to position [0, 0]
